Goal: Use online tool/utility

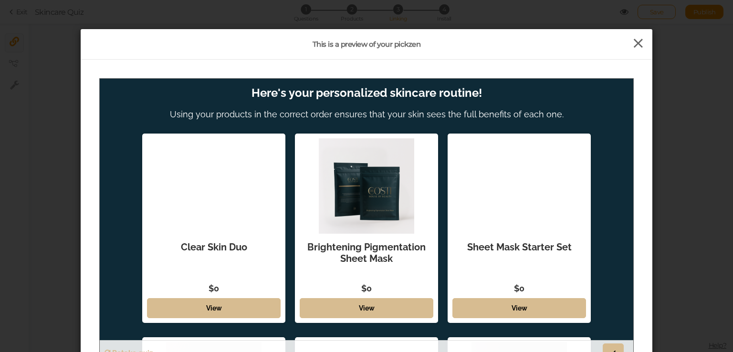
click at [631, 44] on icon at bounding box center [638, 43] width 14 height 14
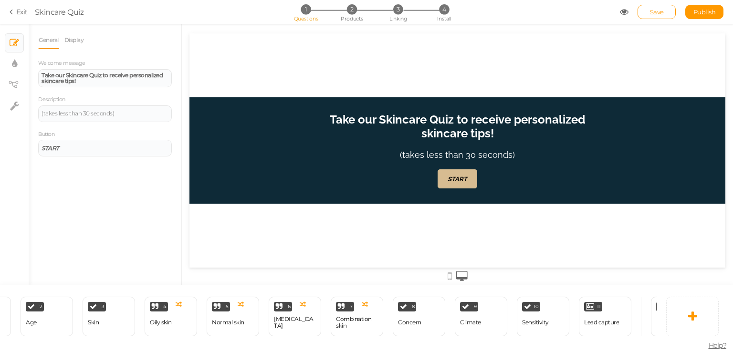
scroll to position [0, 179]
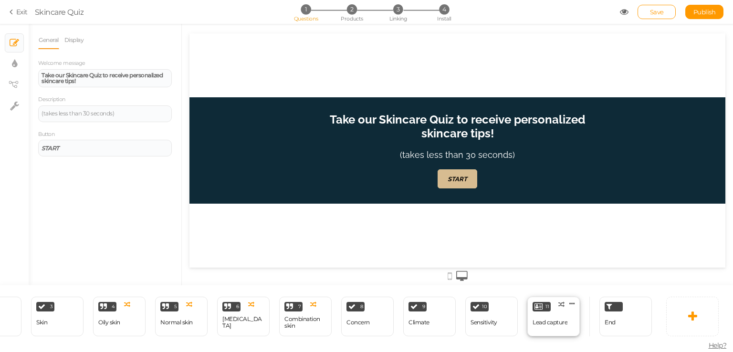
click at [555, 319] on div "Lead capture" at bounding box center [550, 322] width 35 height 7
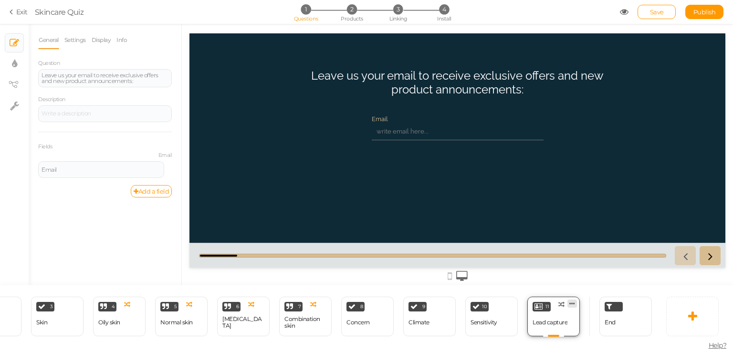
scroll to position [0, 0]
click at [571, 300] on icon at bounding box center [572, 303] width 6 height 7
click at [556, 318] on span "Delete" at bounding box center [553, 321] width 17 height 7
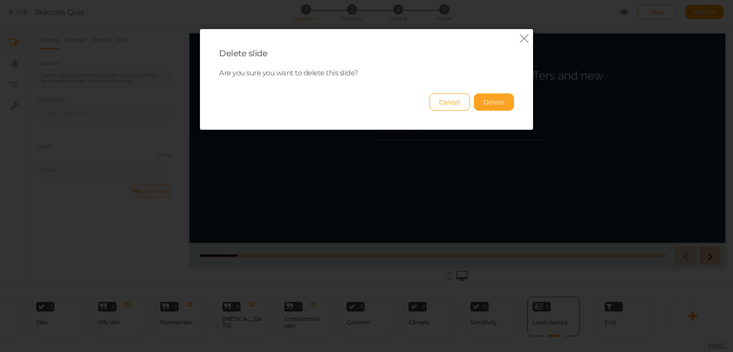
click at [479, 102] on button "Delete" at bounding box center [494, 102] width 40 height 17
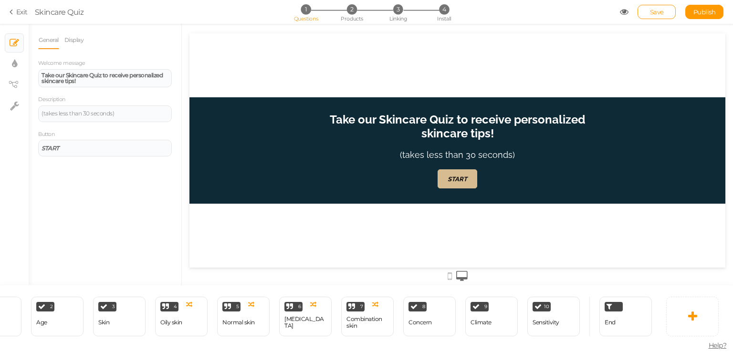
scroll to position [0, 117]
click at [567, 322] on div "10 Sensitivity × Define the conditions to show this slide. Clone Change type De…" at bounding box center [554, 317] width 53 height 40
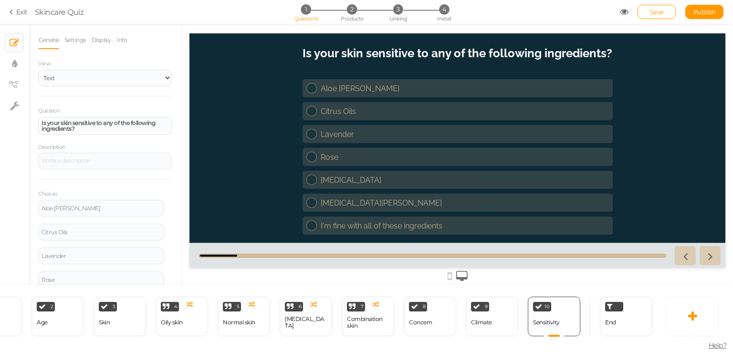
scroll to position [0, 0]
click at [620, 319] on div "End" at bounding box center [626, 317] width 53 height 40
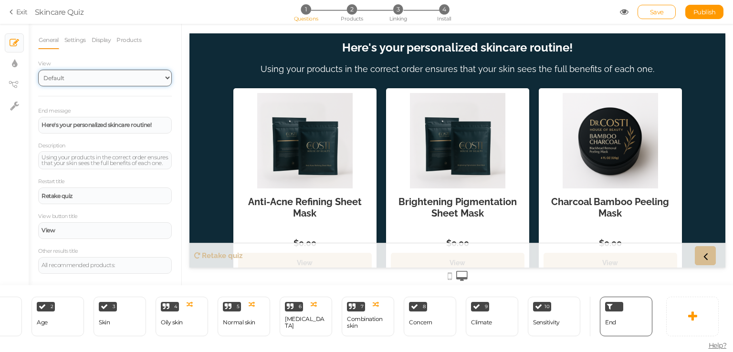
click at [124, 79] on select "Default Top" at bounding box center [105, 78] width 134 height 17
click at [104, 65] on label "View" at bounding box center [105, 64] width 134 height 7
click at [404, 16] on span "Linking" at bounding box center [397, 18] width 17 height 7
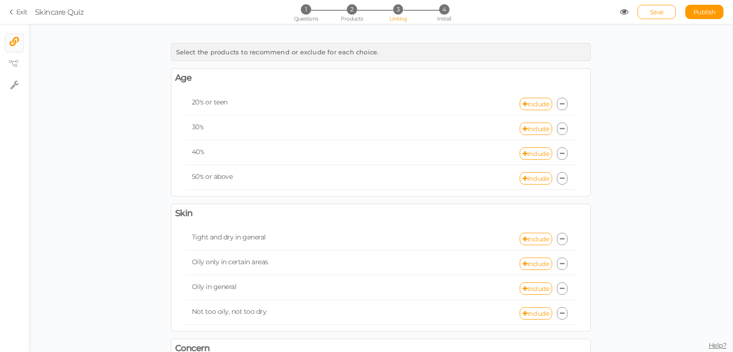
click at [619, 14] on span "Skincare Quiz" at bounding box center [327, 11] width 585 height 11
click at [623, 13] on icon at bounding box center [624, 12] width 9 height 9
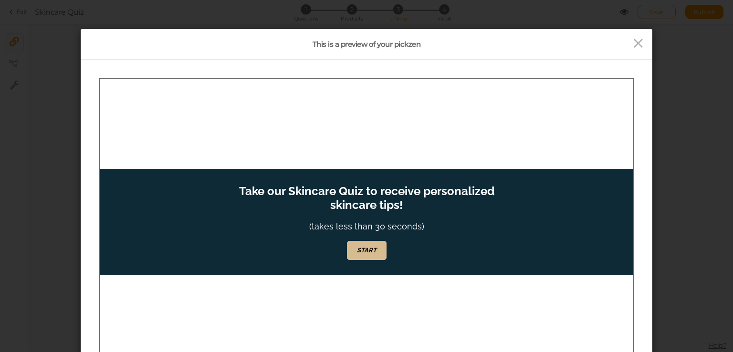
scroll to position [48, 0]
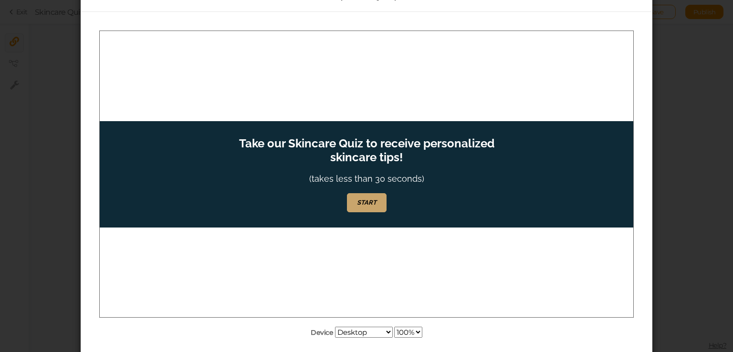
click at [369, 199] on em "START" at bounding box center [367, 202] width 20 height 7
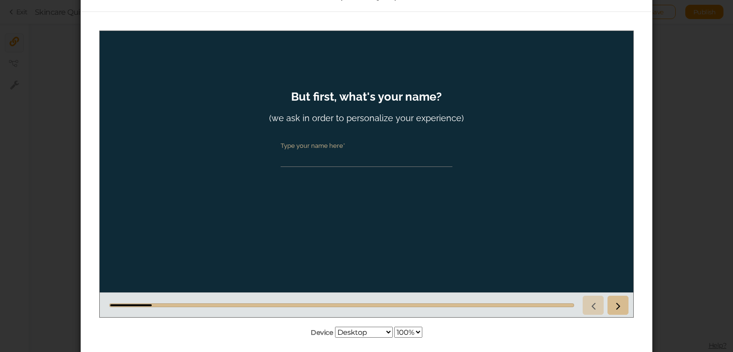
click at [321, 161] on input "Type your name here*" at bounding box center [367, 158] width 172 height 18
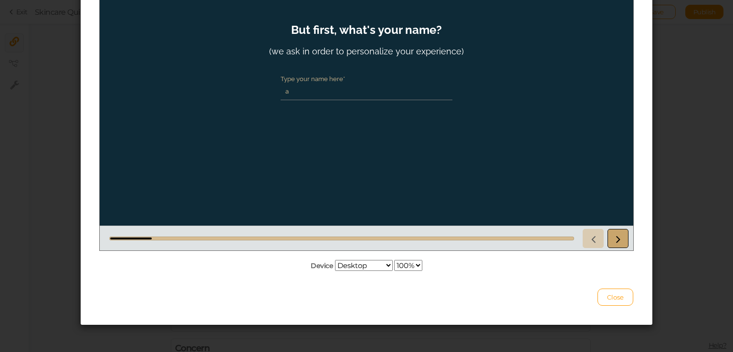
type input "a"
click at [618, 242] on icon at bounding box center [618, 238] width 12 height 12
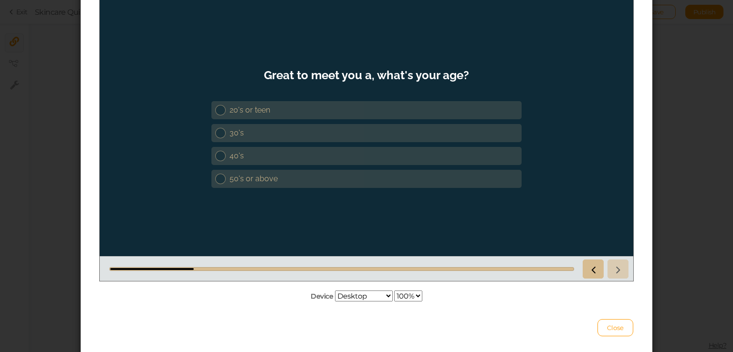
scroll to position [67, 0]
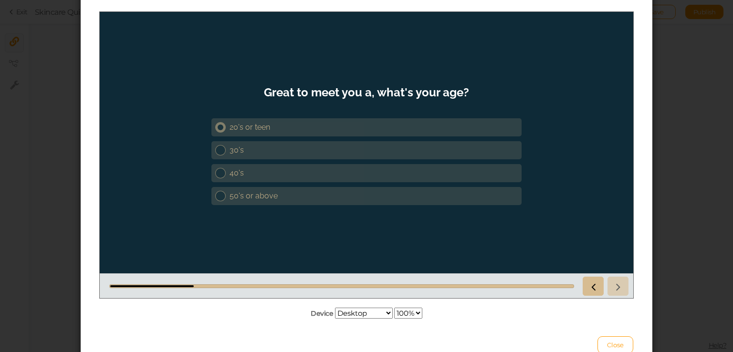
click at [243, 133] on link "20's or teen" at bounding box center [366, 127] width 310 height 18
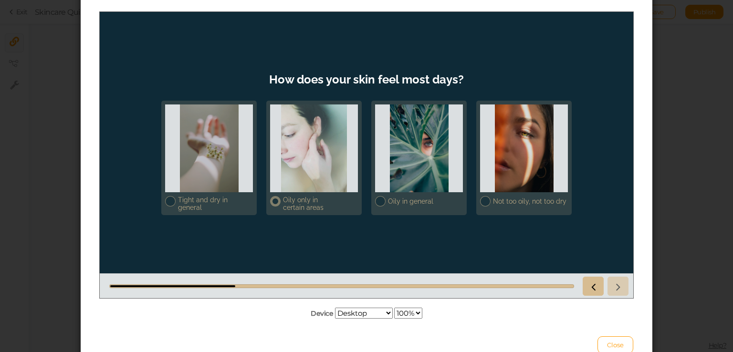
click at [355, 162] on div at bounding box center [314, 148] width 88 height 88
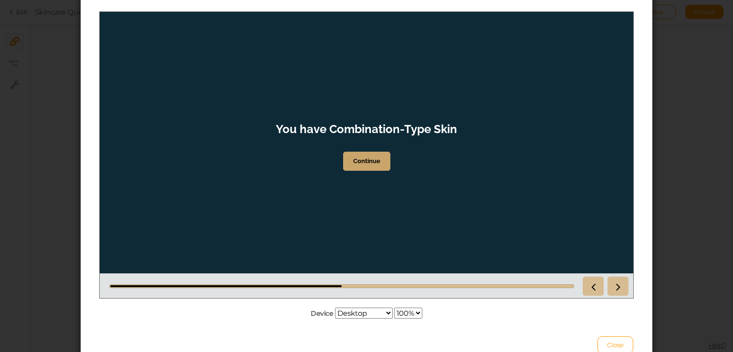
click at [380, 162] on link "Continue" at bounding box center [366, 160] width 47 height 19
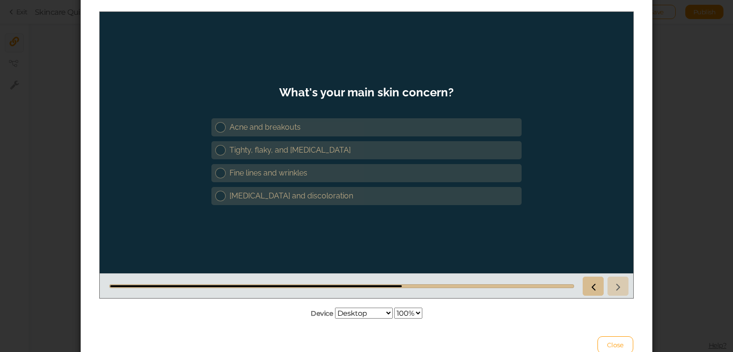
click at [249, 124] on div "Acne and breakouts" at bounding box center [374, 126] width 288 height 9
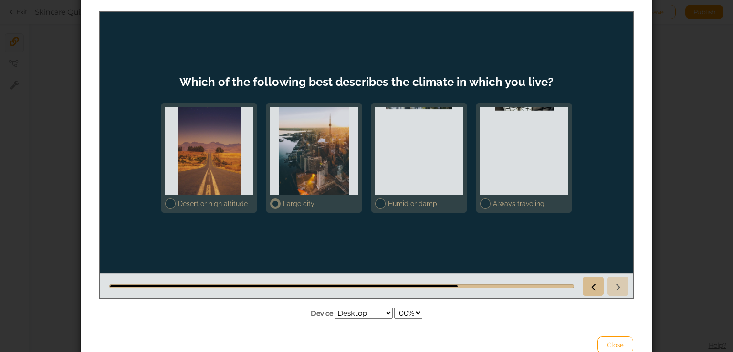
click at [297, 159] on div at bounding box center [314, 150] width 88 height 88
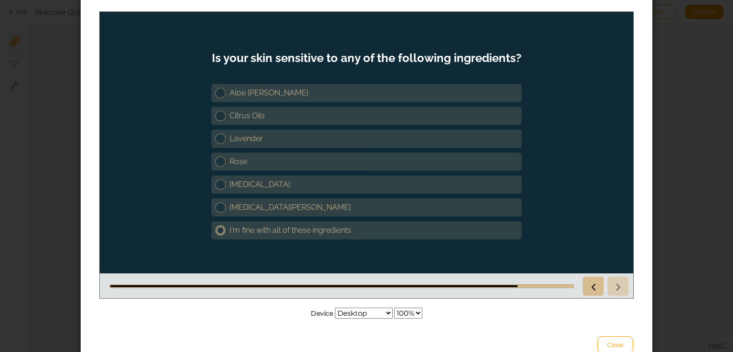
click at [280, 229] on div "I'm fine with all of these ingredients" at bounding box center [374, 229] width 288 height 9
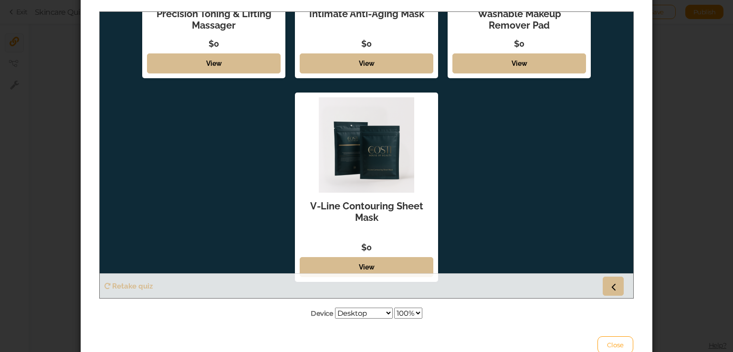
scroll to position [602, 0]
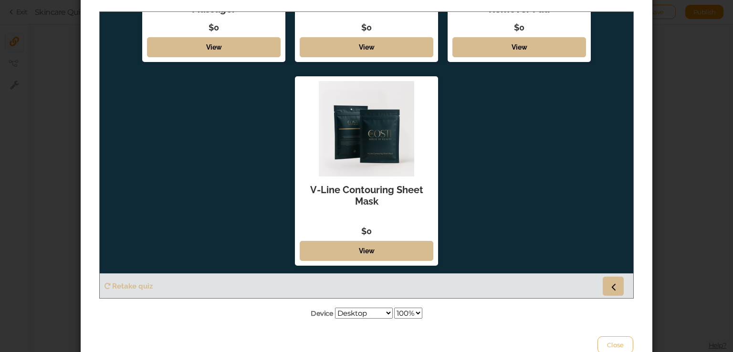
click at [609, 343] on span "Close" at bounding box center [615, 345] width 17 height 8
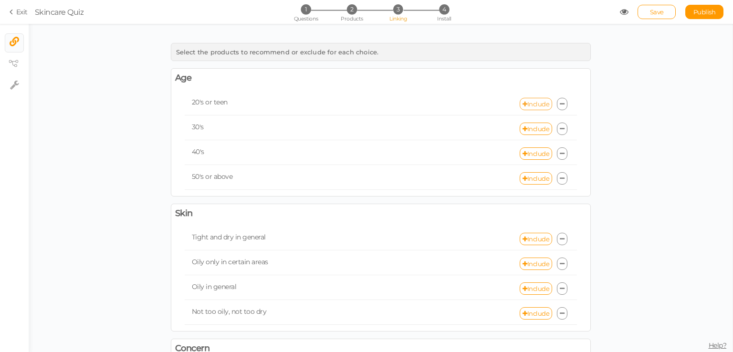
click at [526, 104] on link "Include" at bounding box center [536, 104] width 32 height 12
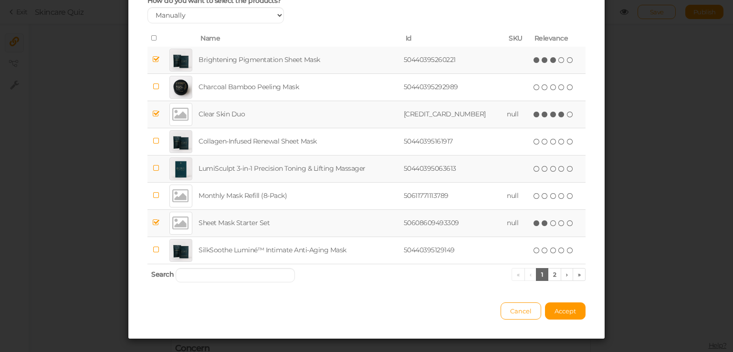
scroll to position [87, 0]
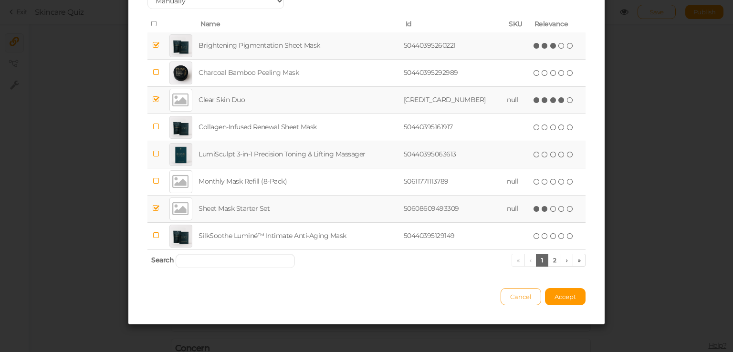
click at [511, 296] on span "Cancel" at bounding box center [520, 297] width 21 height 8
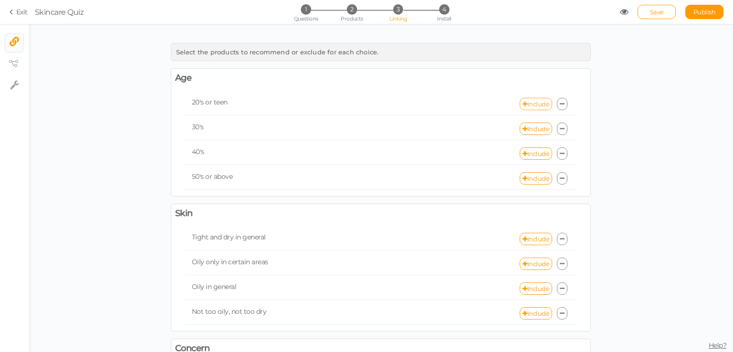
click at [536, 105] on link "Include" at bounding box center [536, 104] width 32 height 12
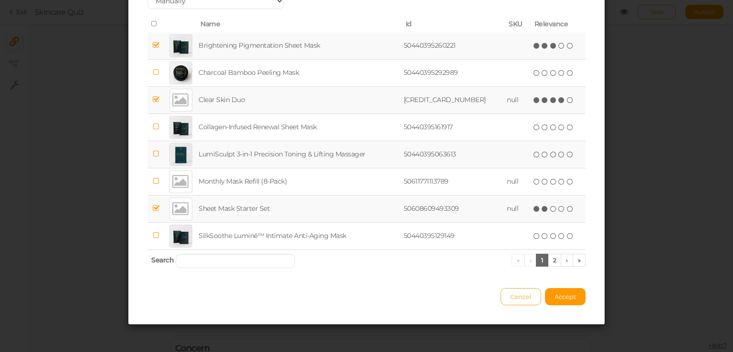
click at [510, 294] on span "Cancel" at bounding box center [520, 297] width 21 height 8
